Goal: Task Accomplishment & Management: Manage account settings

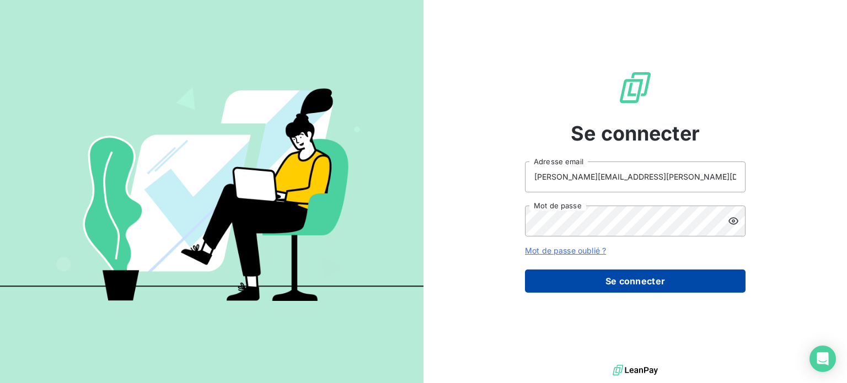
click at [578, 283] on button "Se connecter" at bounding box center [635, 281] width 221 height 23
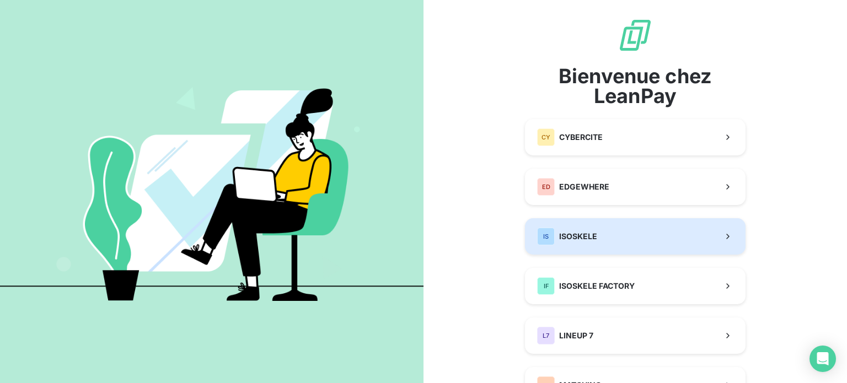
click at [574, 233] on span "ISOSKELE" at bounding box center [578, 236] width 38 height 11
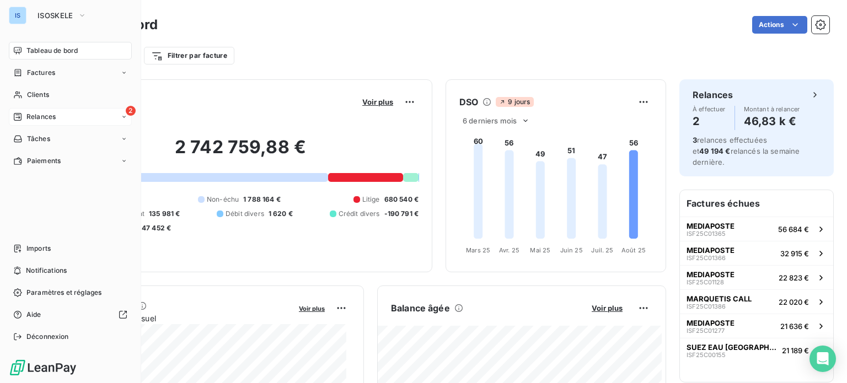
click at [22, 111] on div "2 Relances" at bounding box center [70, 117] width 123 height 18
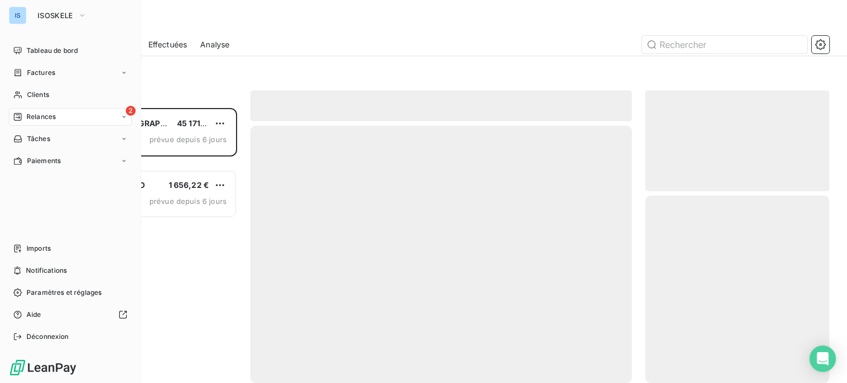
scroll to position [267, 175]
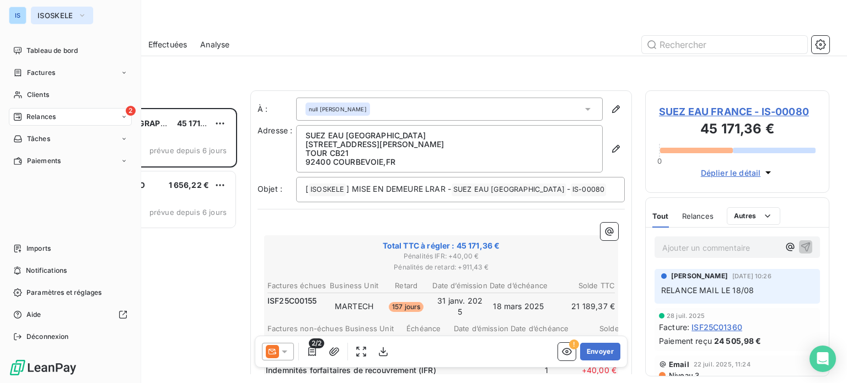
click at [51, 12] on span "ISOSKELE" at bounding box center [55, 15] width 36 height 9
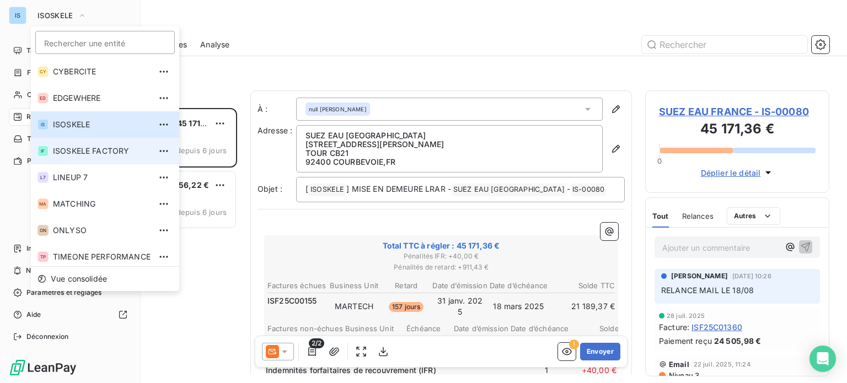
click at [94, 149] on span "ISOSKELE FACTORY" at bounding box center [102, 151] width 98 height 11
